Goal: Information Seeking & Learning: Learn about a topic

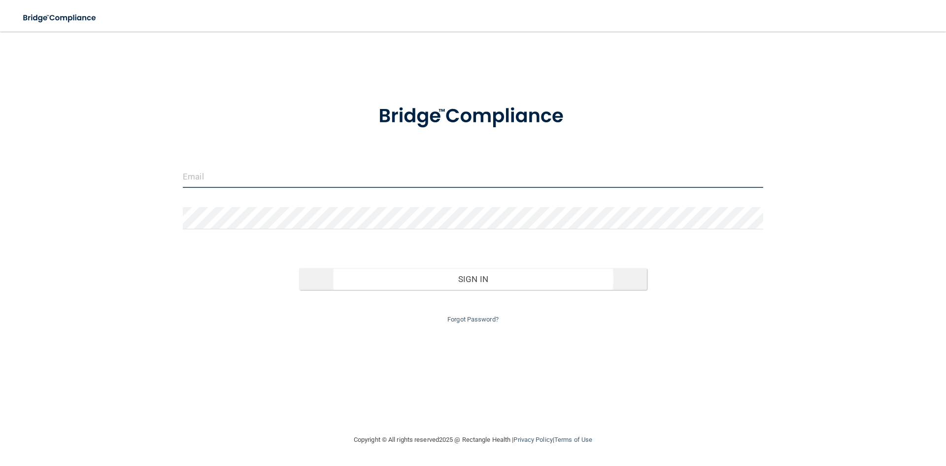
type input "[EMAIL_ADDRESS][DOMAIN_NAME]"
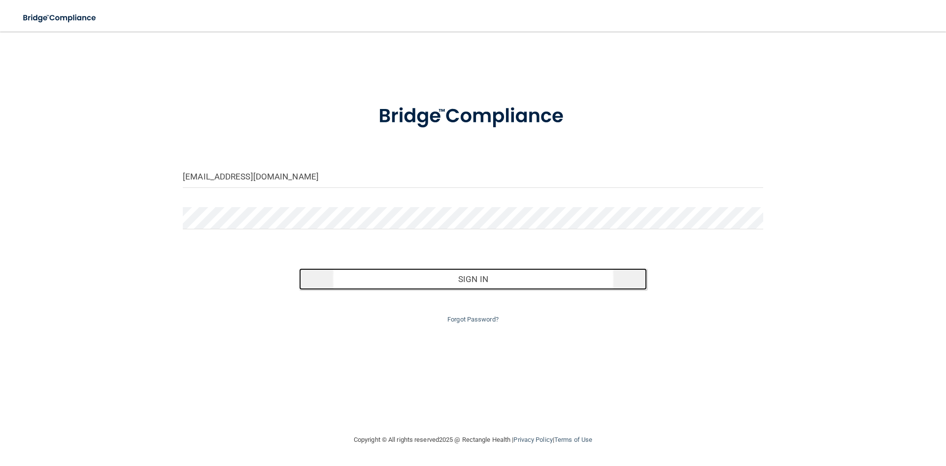
click at [584, 268] on button "Sign In" at bounding box center [473, 279] width 348 height 22
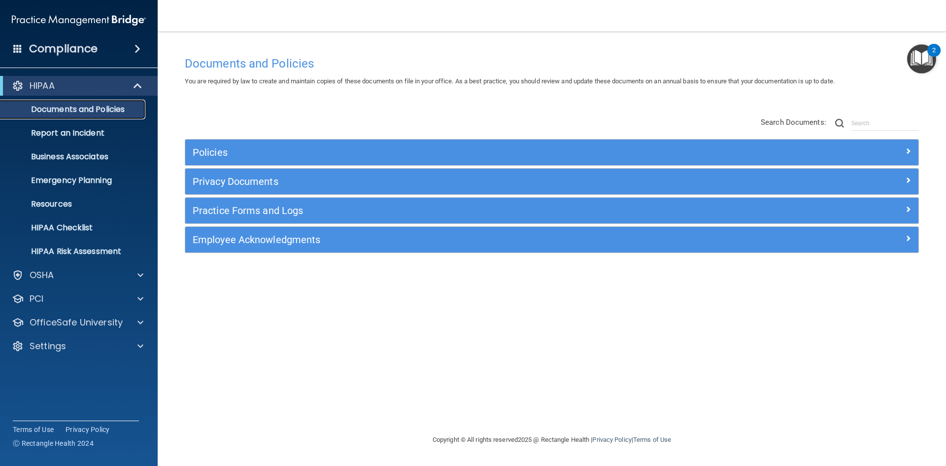
click at [86, 106] on p "Documents and Policies" at bounding box center [73, 109] width 135 height 10
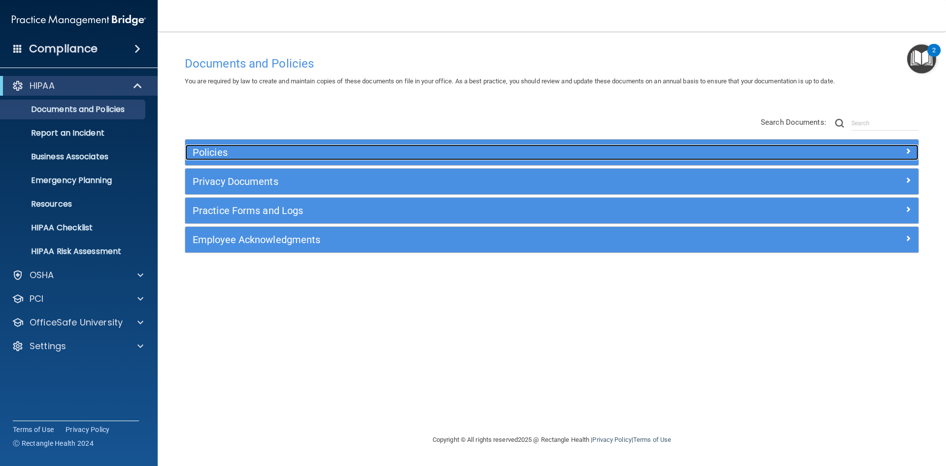
click at [246, 154] on h5 "Policies" at bounding box center [460, 152] width 535 height 11
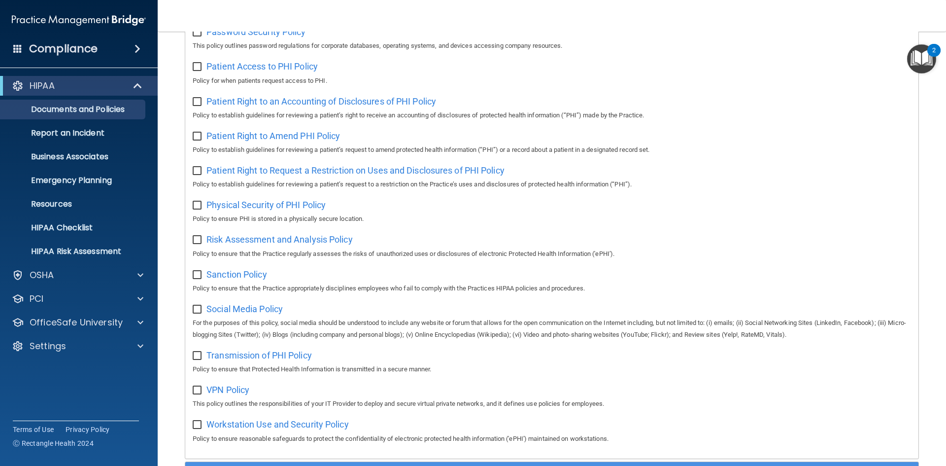
scroll to position [493, 0]
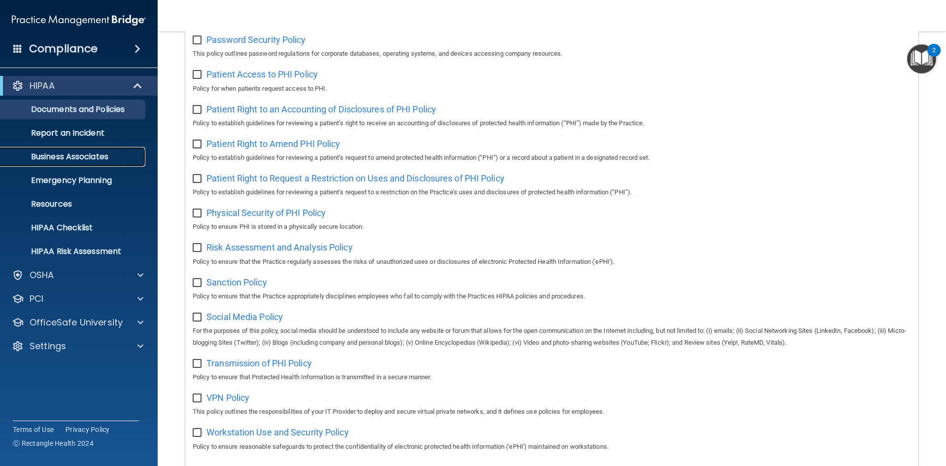
click at [113, 162] on link "Business Associates" at bounding box center [67, 157] width 155 height 20
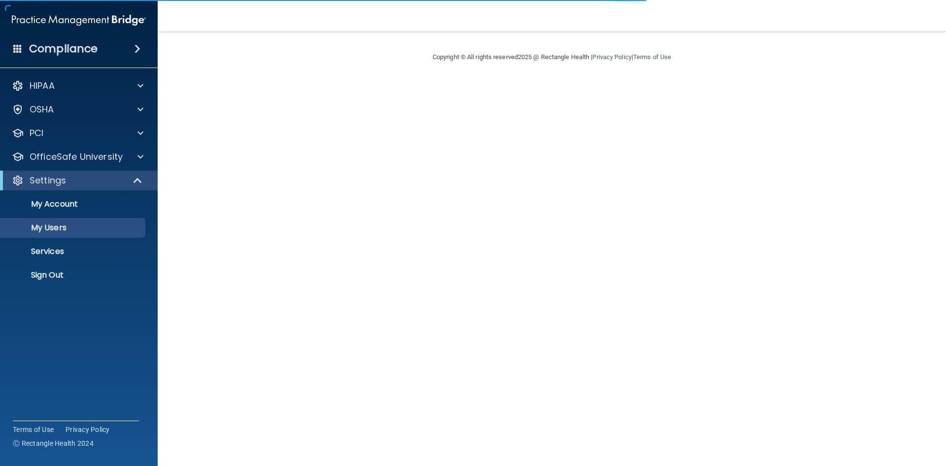
select select "20"
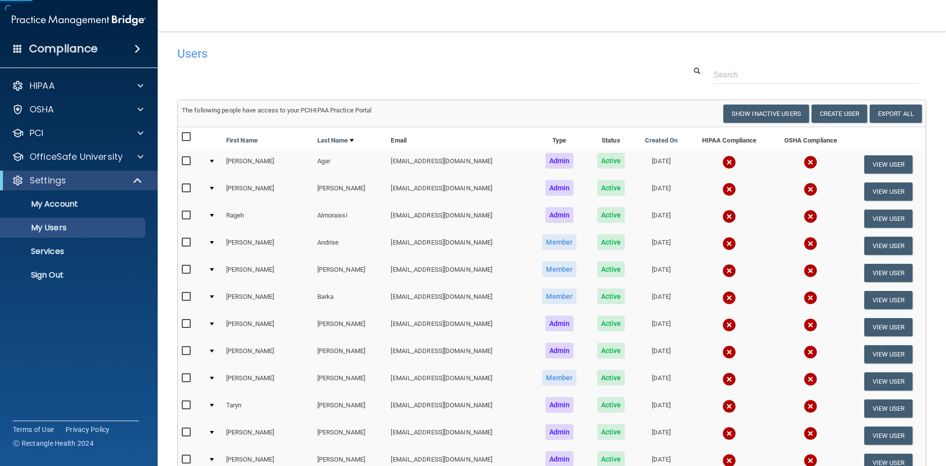
scroll to position [49, 0]
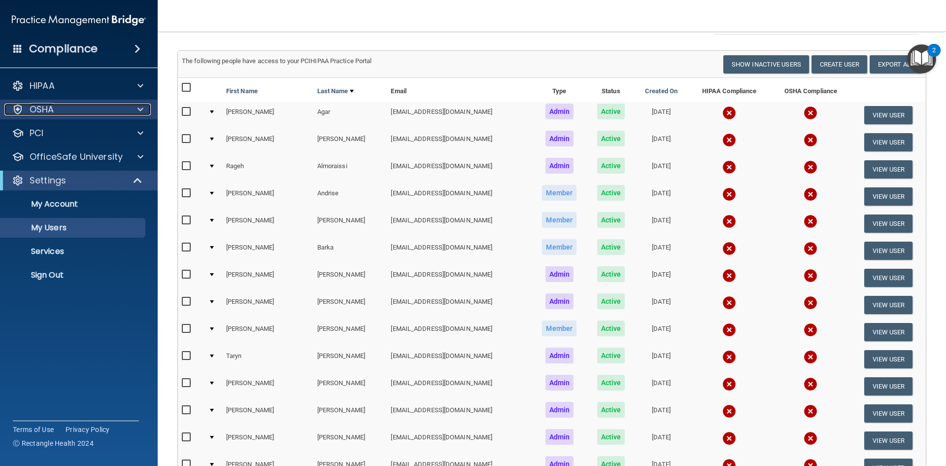
click at [116, 112] on div "OSHA" at bounding box center [65, 109] width 122 height 12
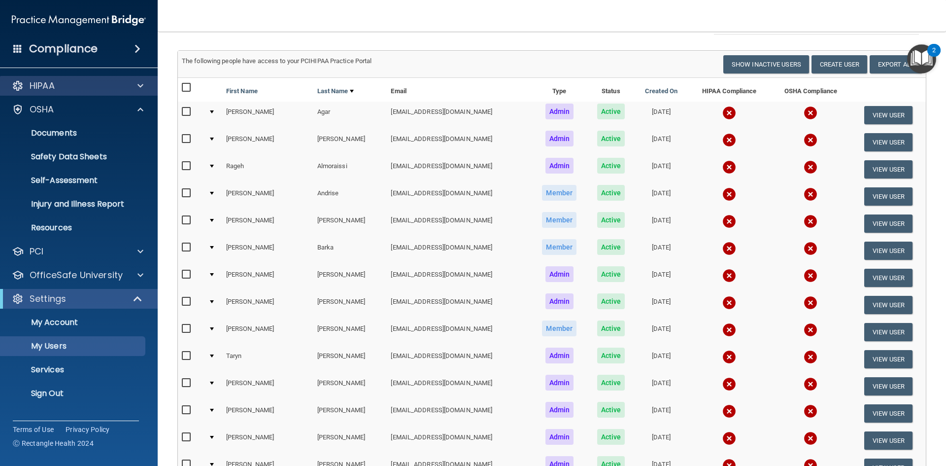
click at [77, 93] on div "HIPAA" at bounding box center [79, 86] width 158 height 20
click at [141, 88] on span at bounding box center [140, 86] width 6 height 12
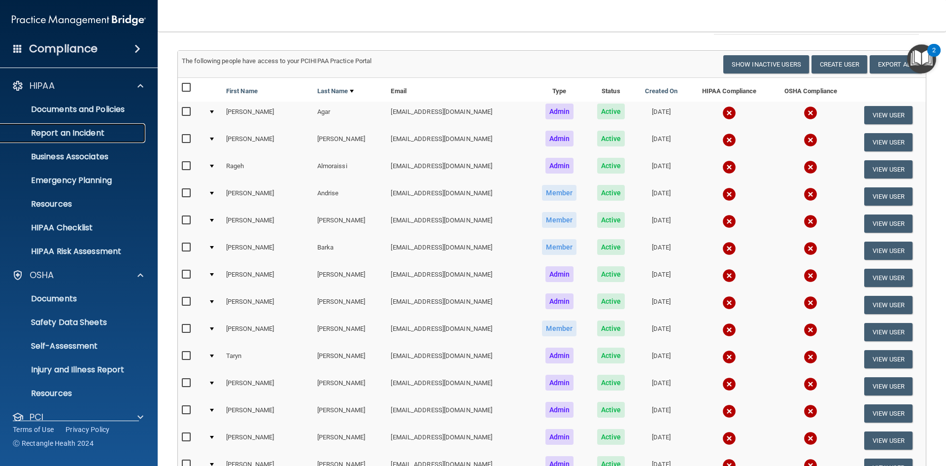
click at [89, 134] on p "Report an Incident" at bounding box center [73, 133] width 135 height 10
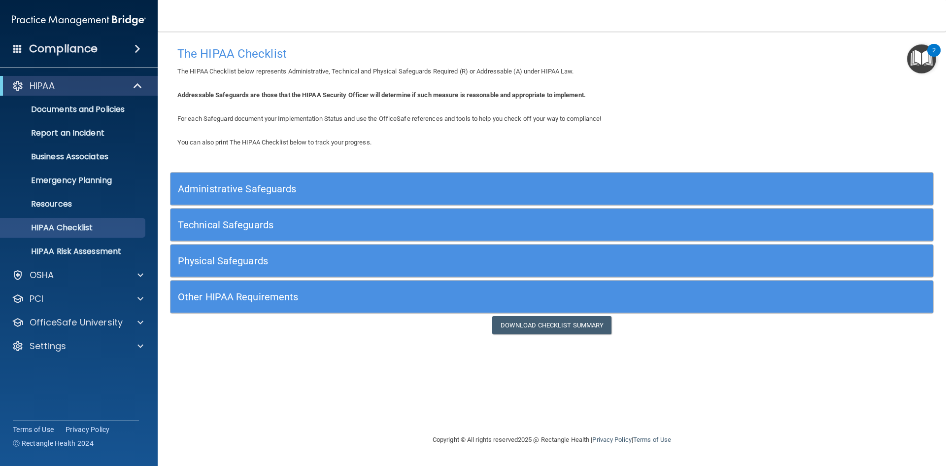
click at [232, 197] on div "Administrative Safeguards" at bounding box center [456, 188] width 572 height 22
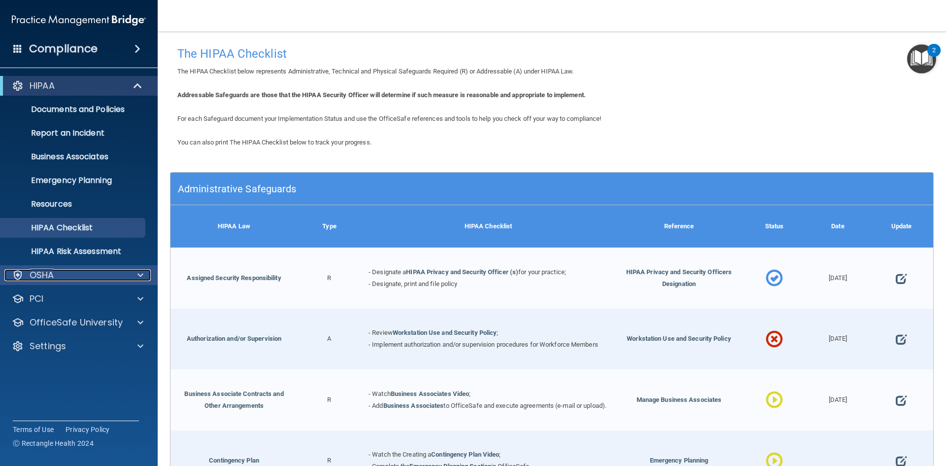
click at [93, 276] on div "OSHA" at bounding box center [65, 275] width 122 height 12
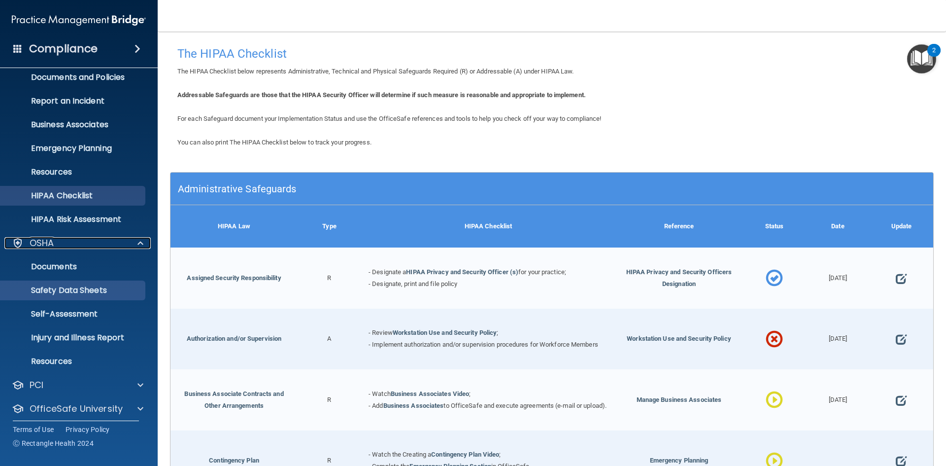
scroll to position [49, 0]
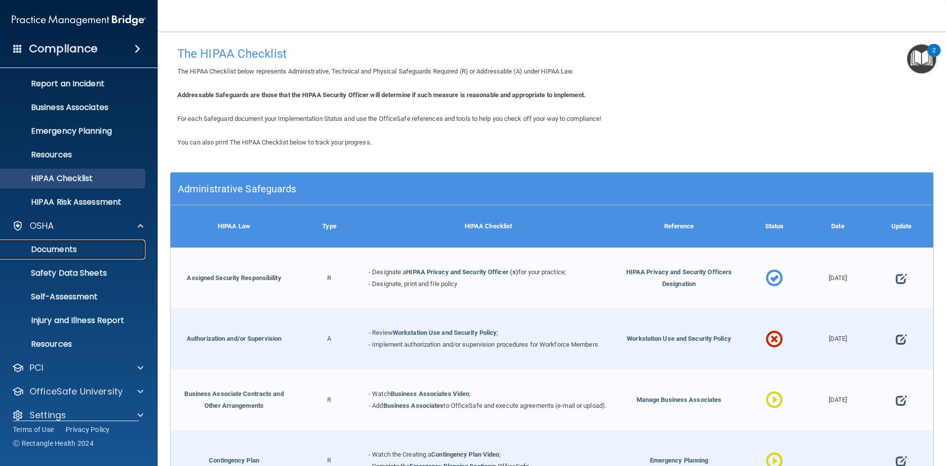
click at [69, 251] on p "Documents" at bounding box center [73, 249] width 135 height 10
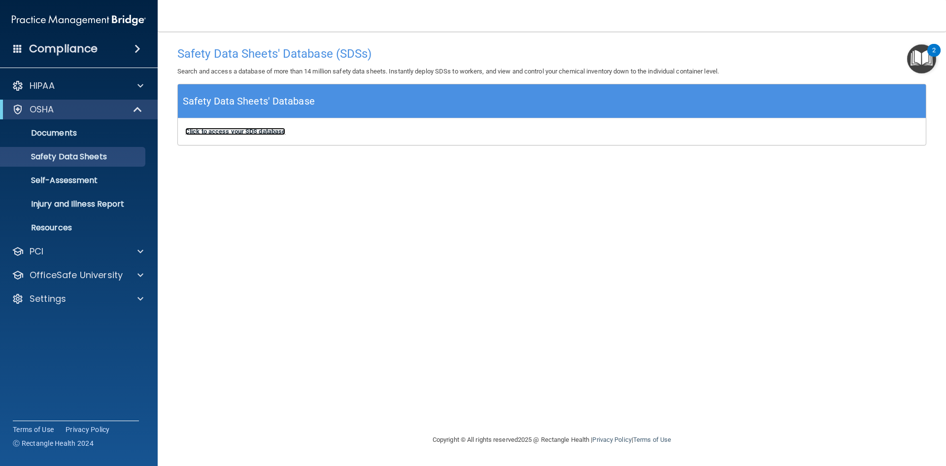
click at [224, 131] on b "Click to access your SDS database" at bounding box center [235, 131] width 100 height 7
click at [88, 206] on p "Injury and Illness Report" at bounding box center [73, 204] width 135 height 10
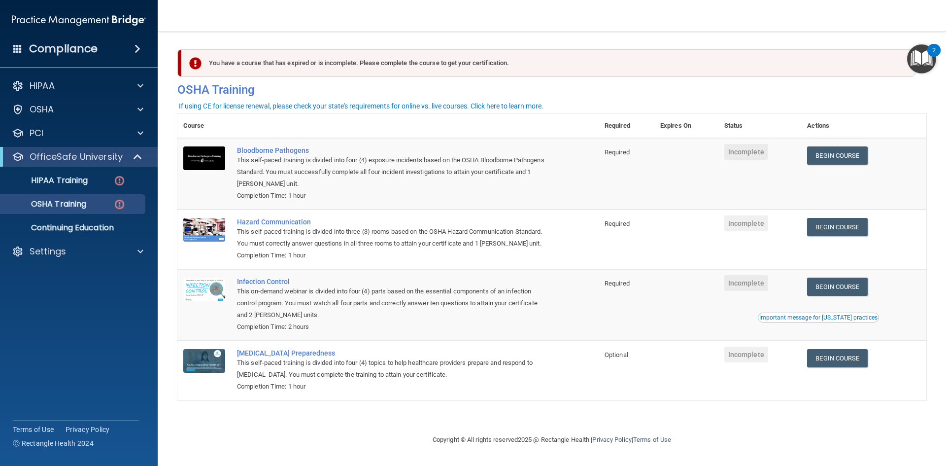
click at [39, 237] on div "HIPAA Documents and Policies Report an Incident Business Associates Emergency P…" at bounding box center [79, 170] width 158 height 197
click at [43, 242] on div "Settings" at bounding box center [79, 251] width 158 height 20
click at [62, 255] on p "Settings" at bounding box center [48, 251] width 36 height 12
click at [72, 305] on link "My Users" at bounding box center [67, 299] width 155 height 20
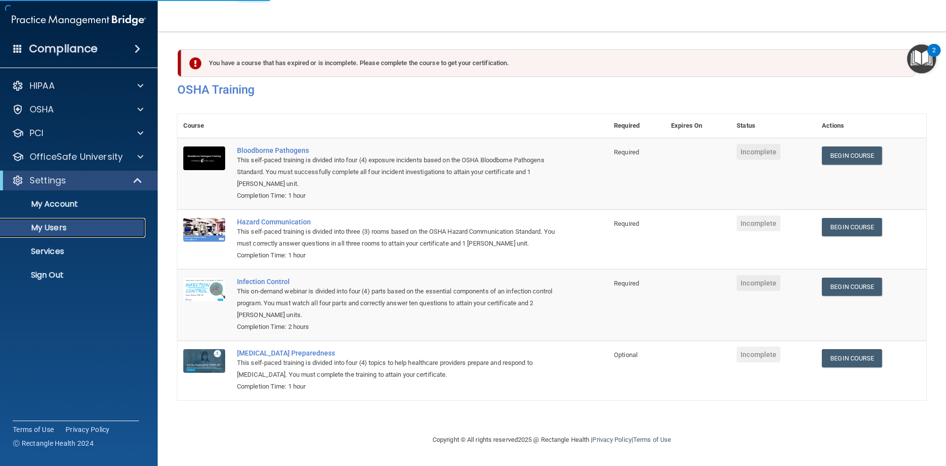
select select "20"
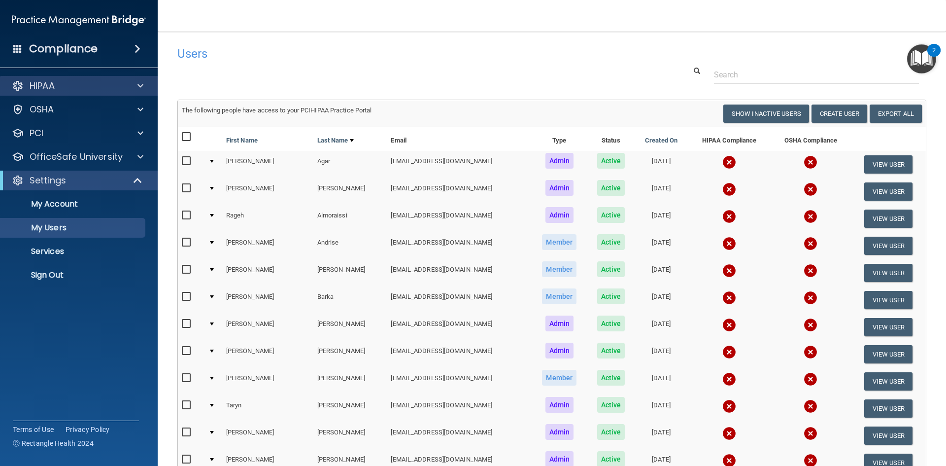
click at [80, 95] on div "HIPAA" at bounding box center [79, 86] width 158 height 20
click at [141, 86] on span at bounding box center [140, 86] width 6 height 12
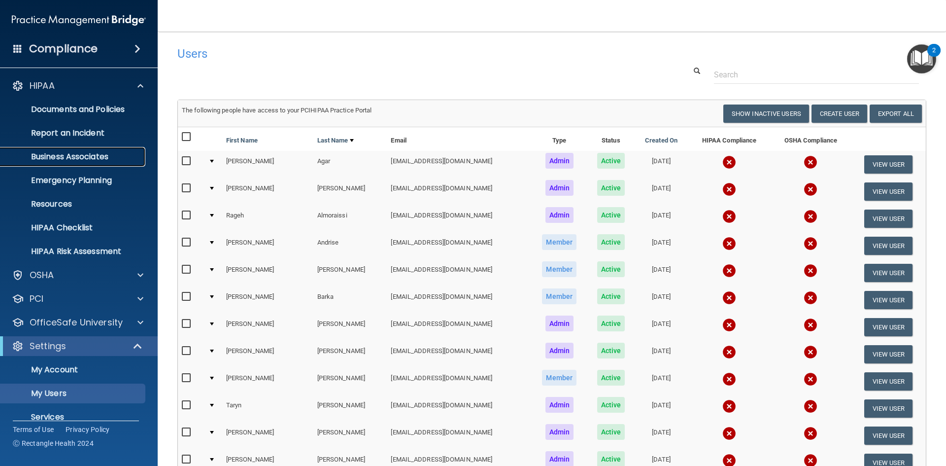
click at [94, 159] on p "Business Associates" at bounding box center [73, 157] width 135 height 10
